Goal: Navigation & Orientation: Find specific page/section

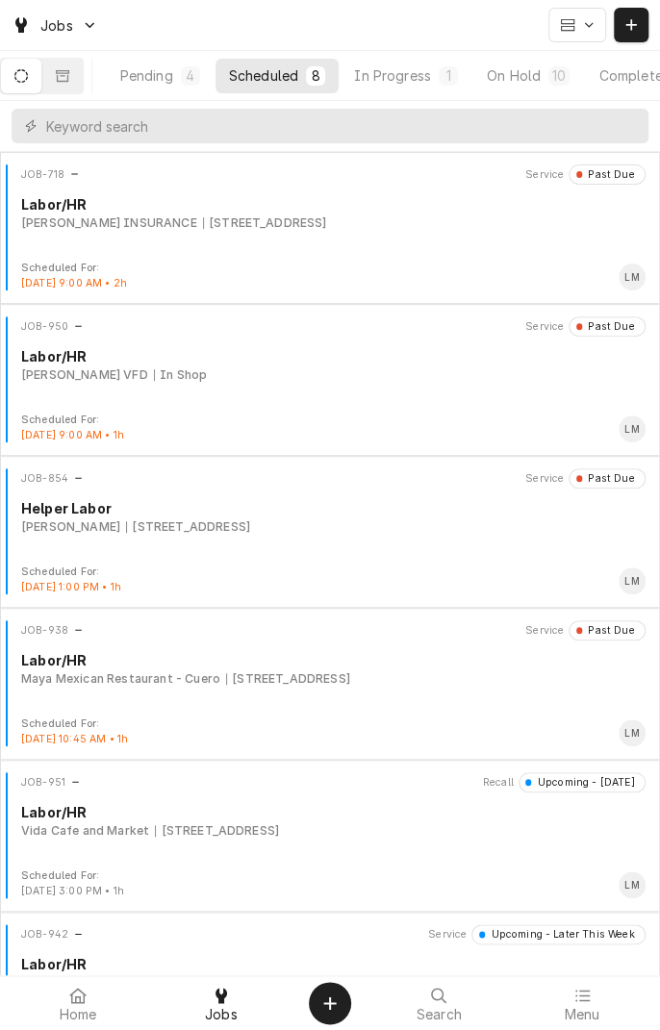
scroll to position [0, 183]
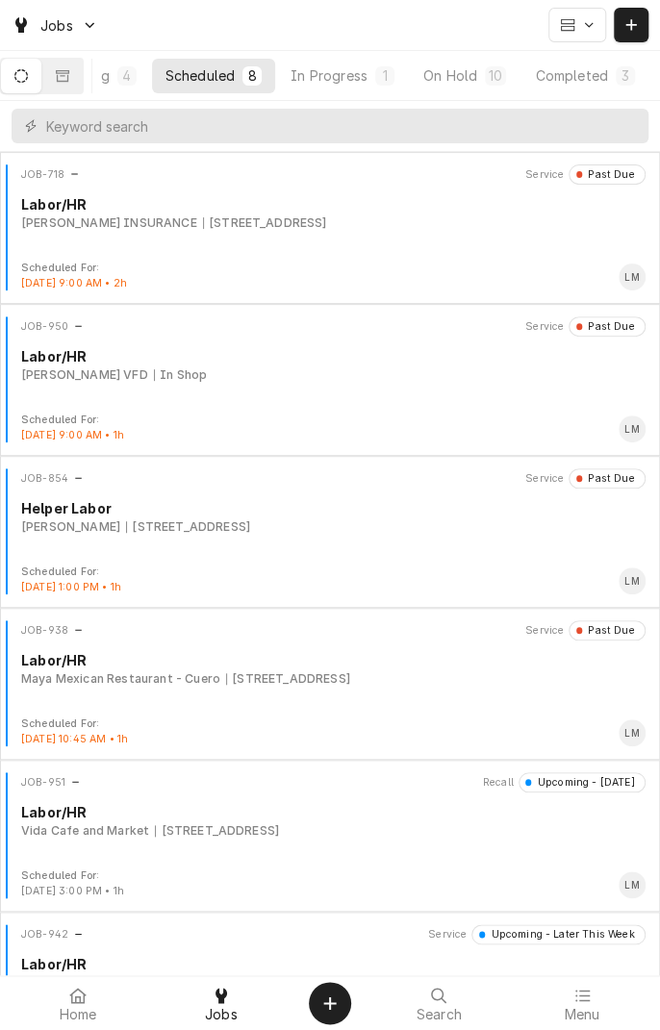
click at [481, 80] on button "On Hold 10" at bounding box center [465, 76] width 110 height 35
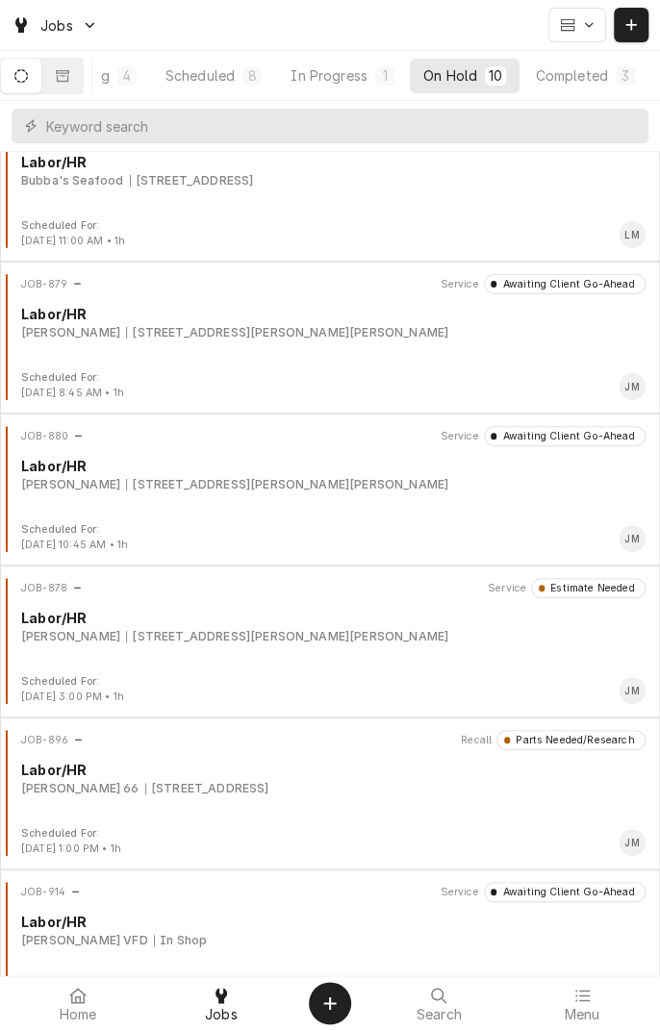
scroll to position [44, 0]
click at [371, 330] on div "Butler, Lawrence 1700 Vasbinder Rd, Nordheim, TX 78141" at bounding box center [333, 330] width 624 height 17
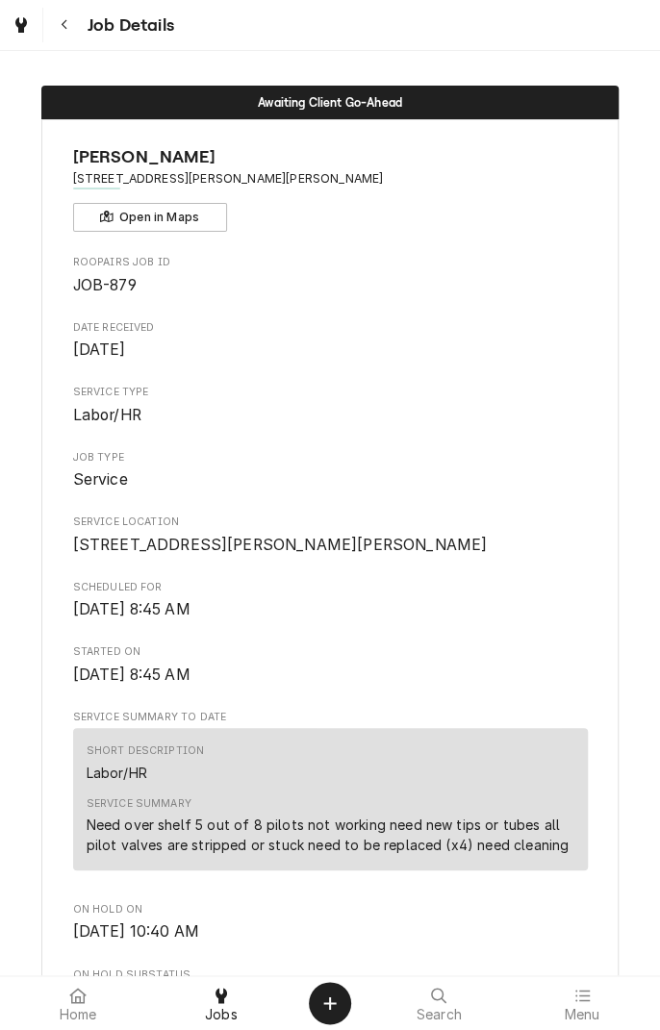
click at [69, 24] on div "Navigate back" at bounding box center [64, 24] width 19 height 19
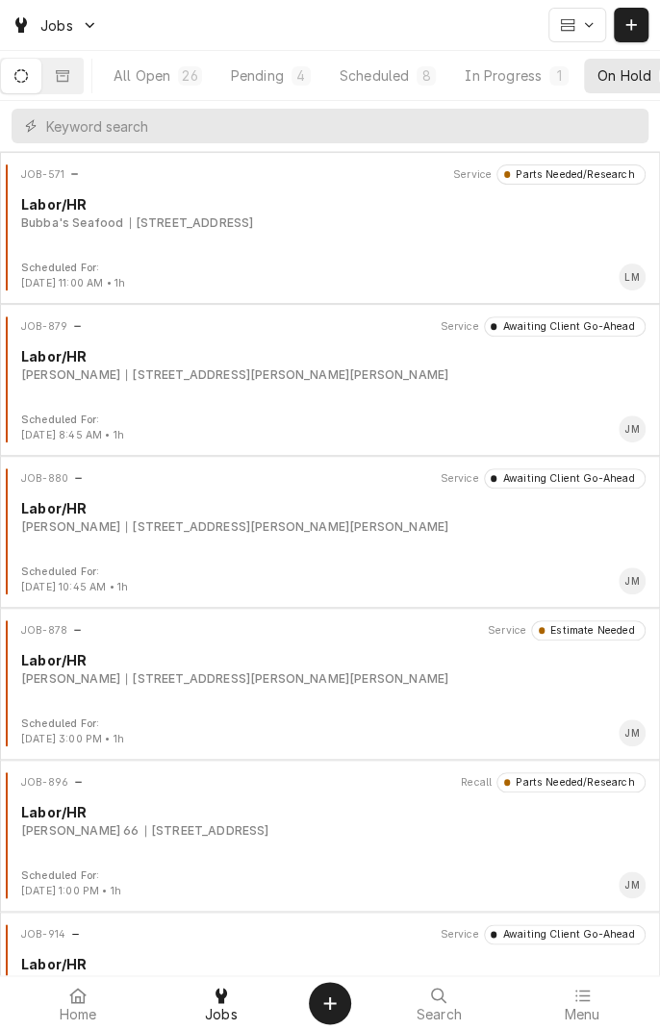
click at [426, 529] on div "Butler, Lawrence 1700 Vasbinder Rd, Nordheim, TX 78141" at bounding box center [333, 526] width 624 height 17
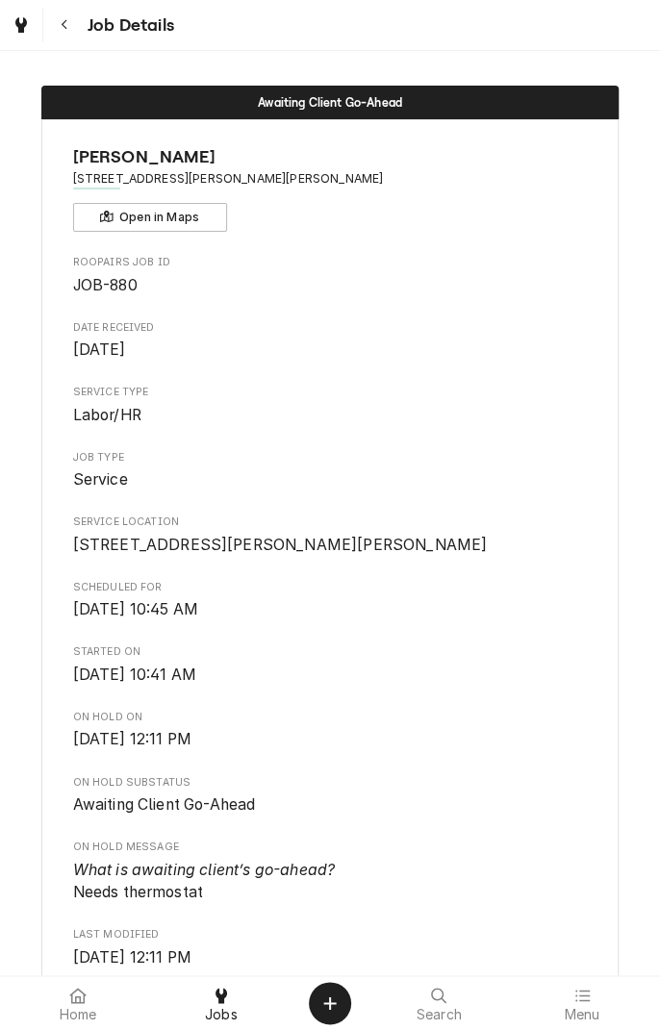
click at [63, 24] on icon "Navigate back" at bounding box center [65, 24] width 9 height 13
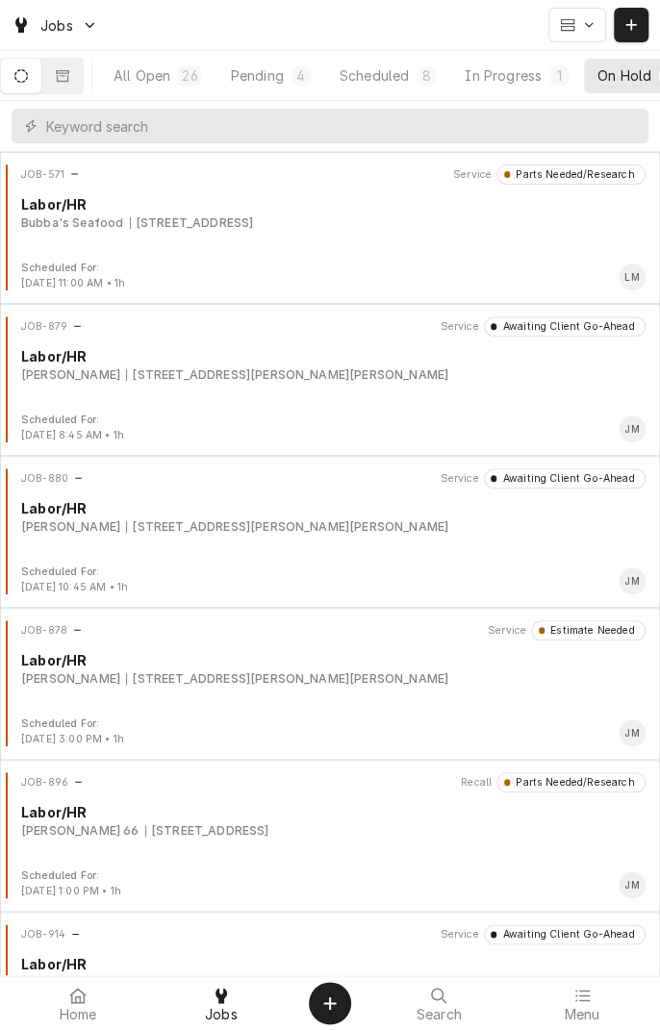
click at [459, 535] on div "JOB-880 Service Awaiting Client Go-Ahead Labor/HR Butler, Lawrence 1700 Vasbind…" at bounding box center [330, 516] width 644 height 96
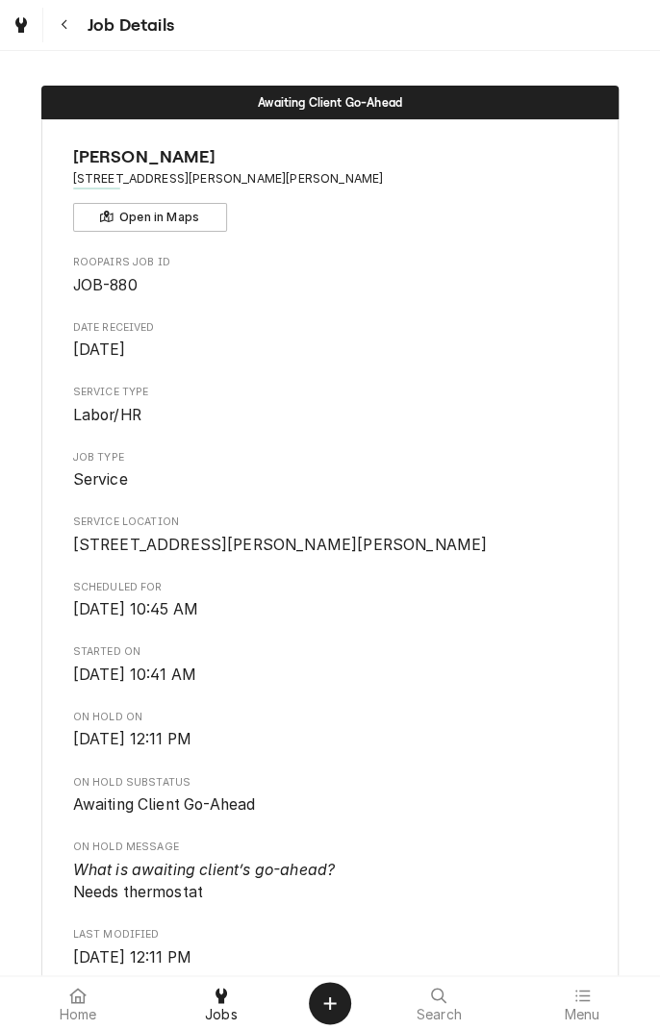
click at [80, 31] on button "Navigate back" at bounding box center [64, 25] width 35 height 35
